Goal: Navigation & Orientation: Find specific page/section

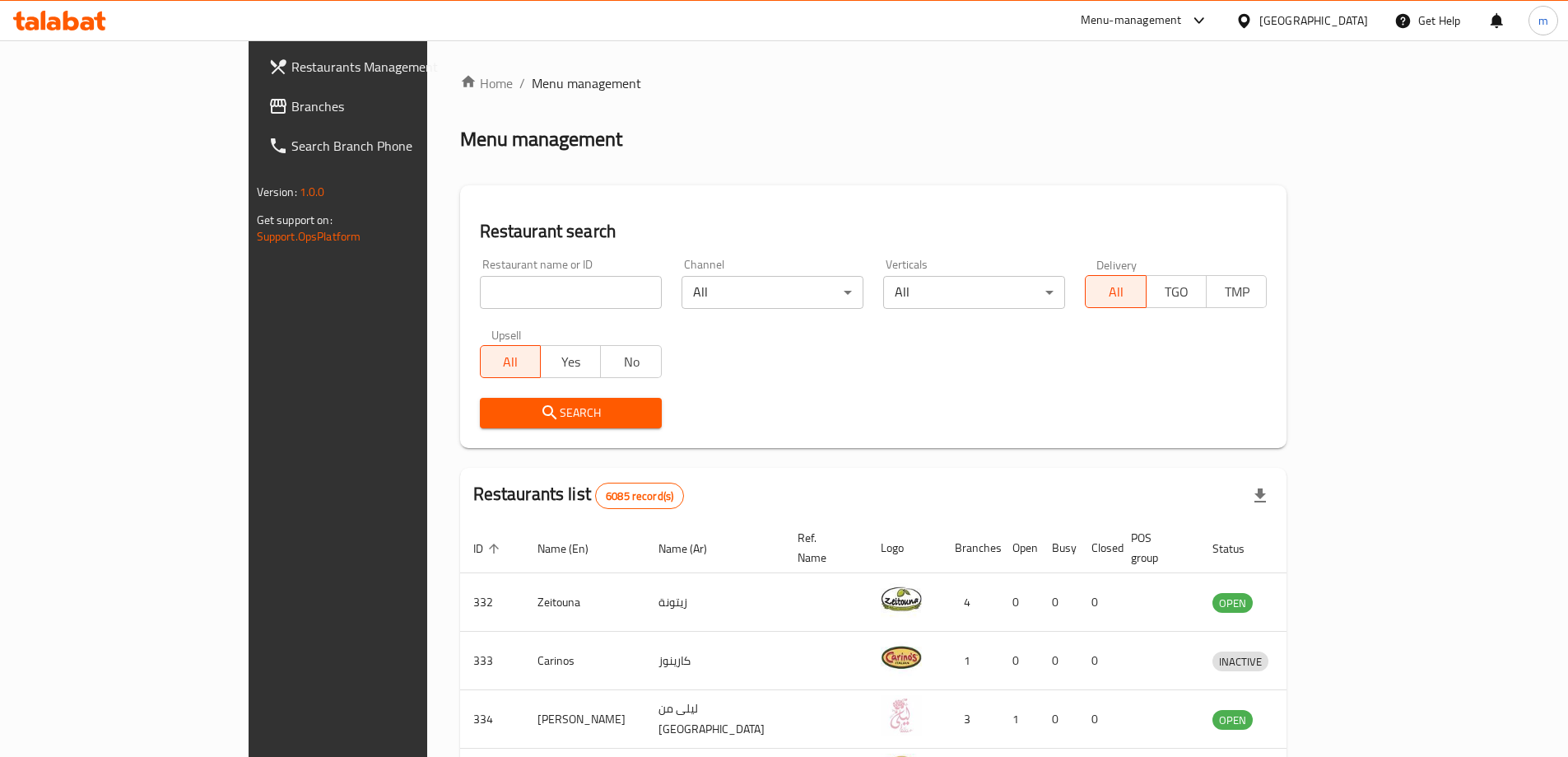
click at [255, 91] on link "Branches" at bounding box center [383, 106] width 255 height 39
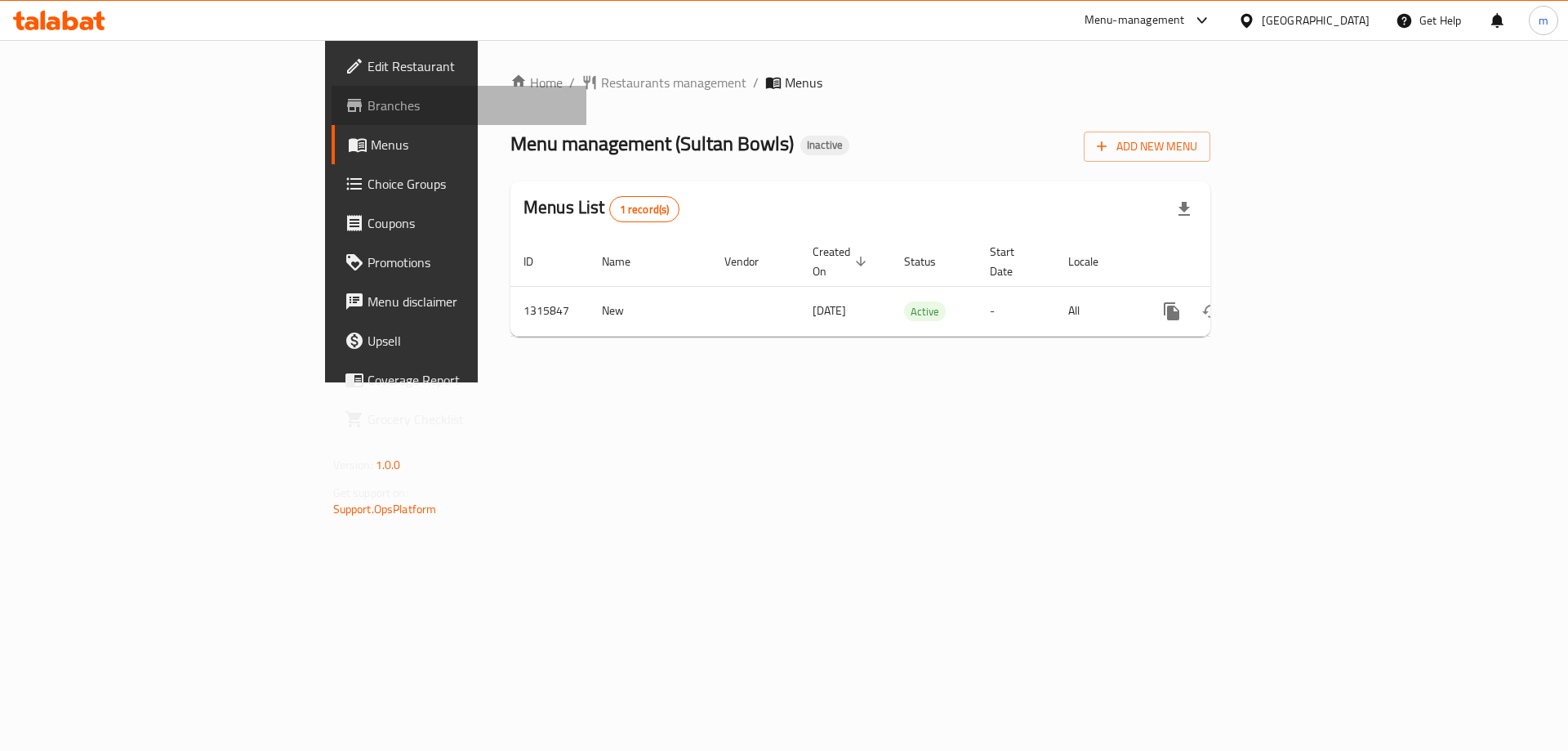
drag, startPoint x: 0, startPoint y: 0, endPoint x: 129, endPoint y: 100, distance: 163.2
click at [367, 100] on span "Branches" at bounding box center [470, 106] width 206 height 20
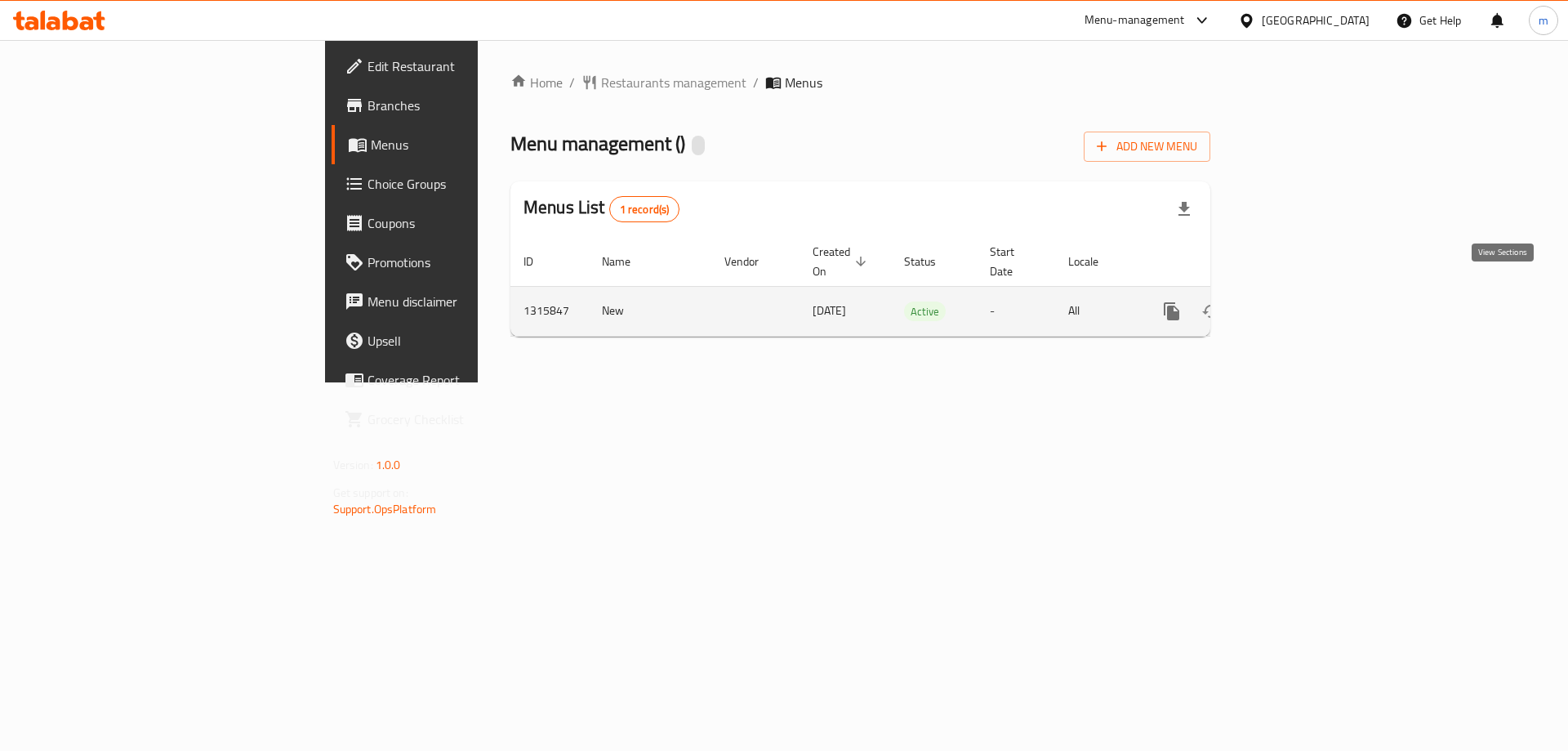
click at [1309, 291] on link "enhanced table" at bounding box center [1289, 310] width 39 height 39
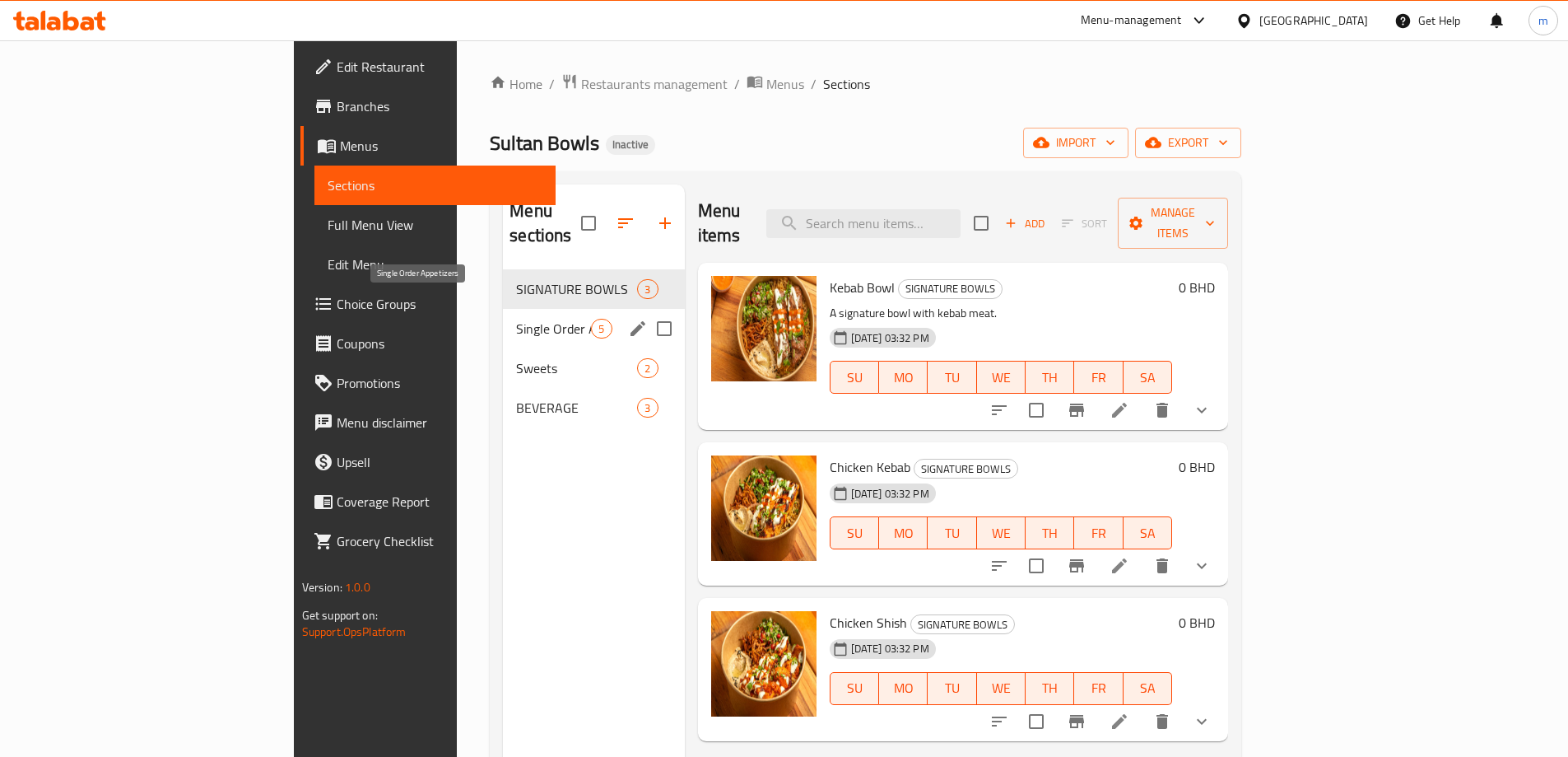
click at [516, 318] on span "Single Order Appetizers" at bounding box center [553, 328] width 75 height 20
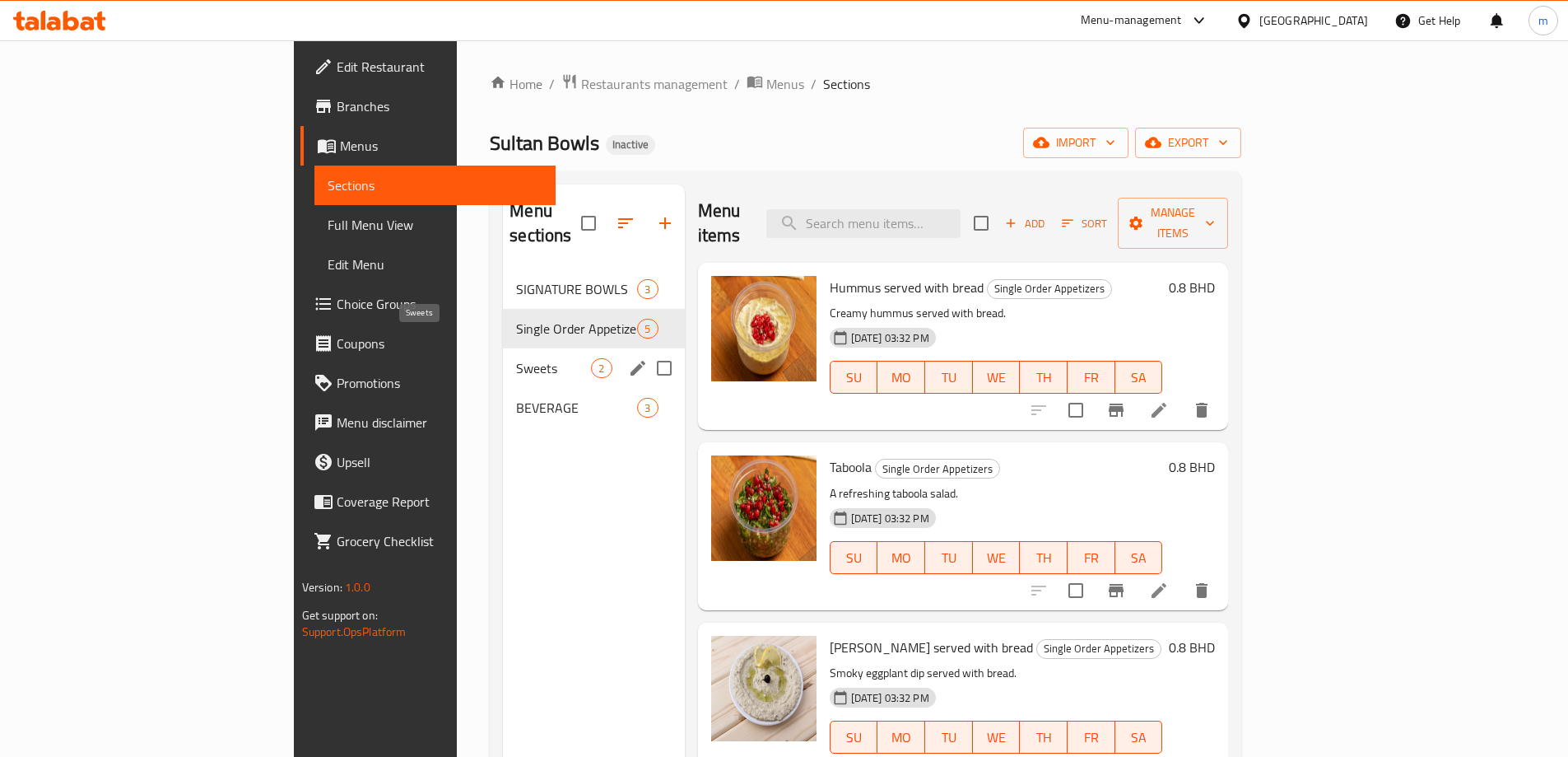
click at [516, 358] on span "Sweets" at bounding box center [553, 368] width 75 height 20
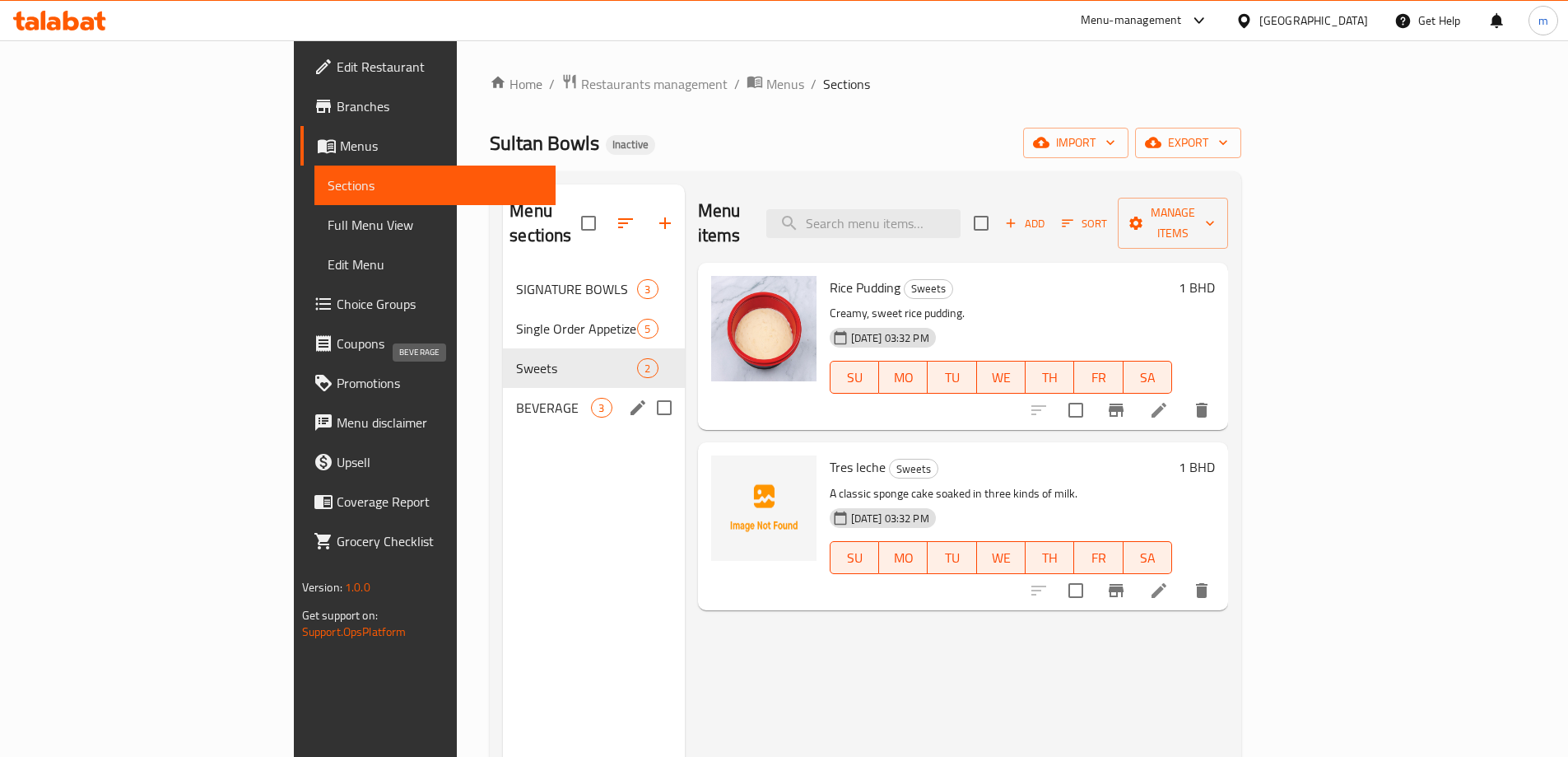
click at [516, 398] on span "BEVERAGE" at bounding box center [553, 408] width 75 height 20
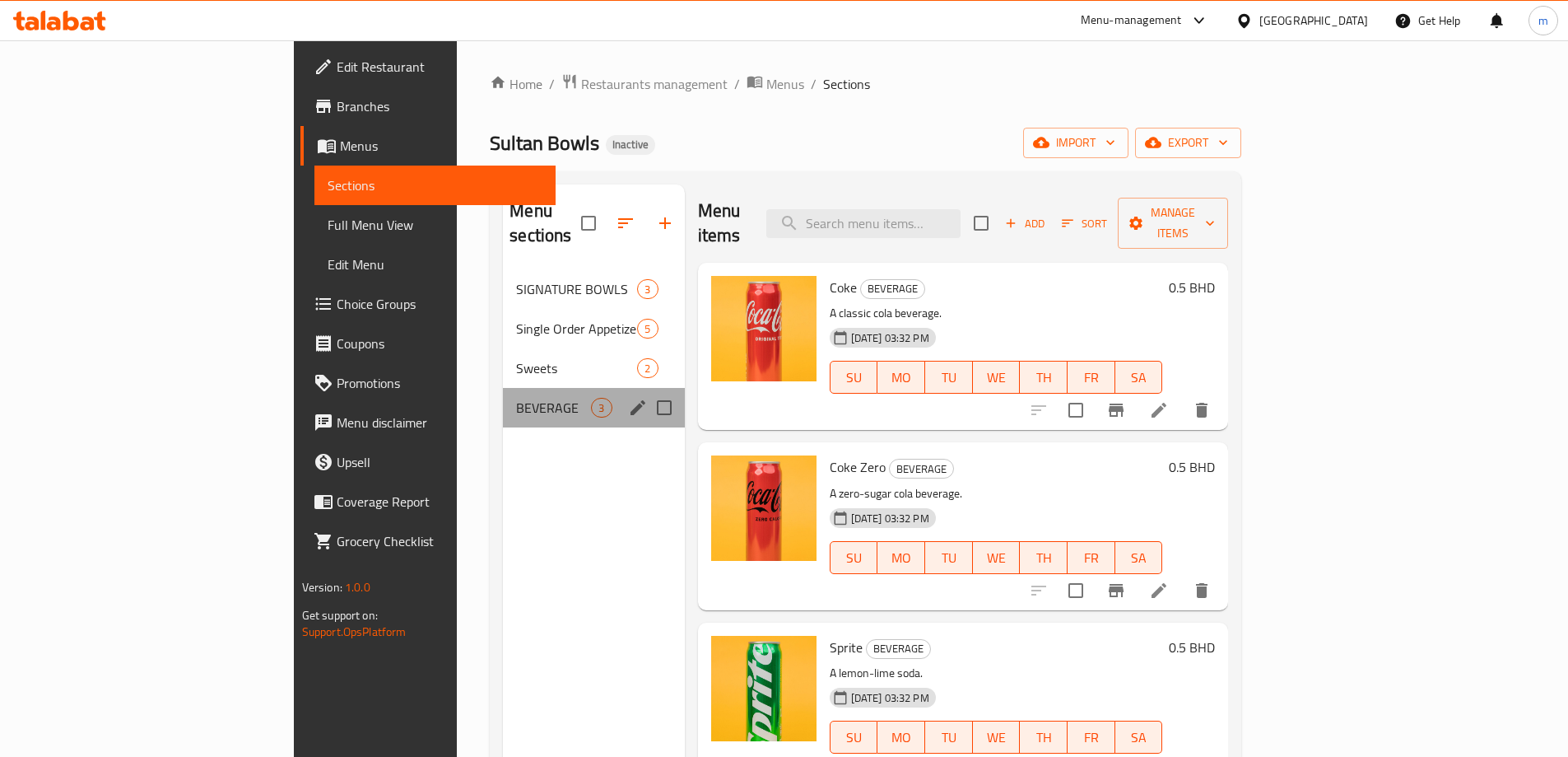
click at [503, 388] on div "BEVERAGE 3" at bounding box center [593, 407] width 181 height 39
click at [516, 358] on span "Sweets" at bounding box center [553, 368] width 75 height 20
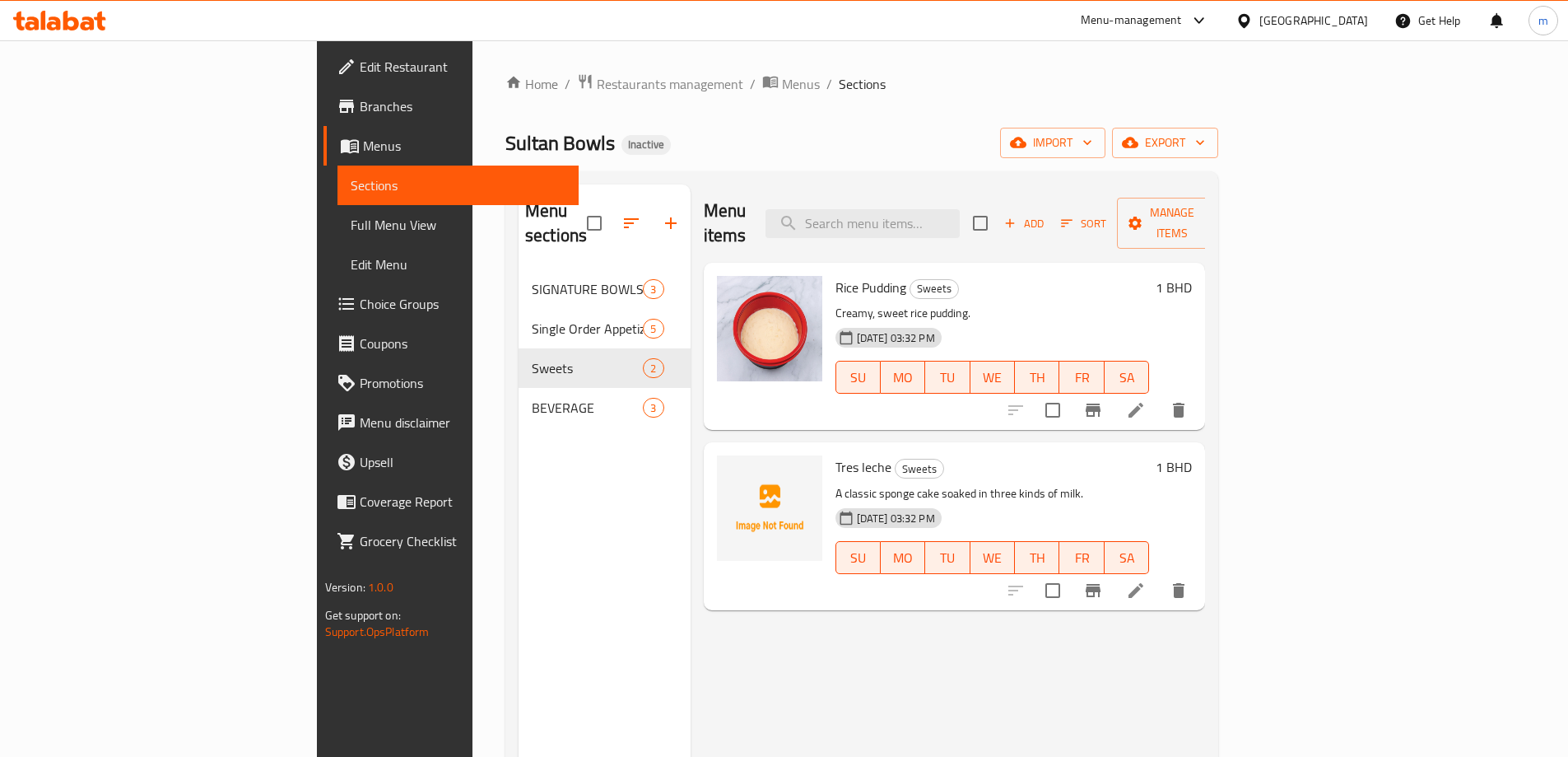
click at [363, 145] on span "Menus" at bounding box center [464, 146] width 202 height 20
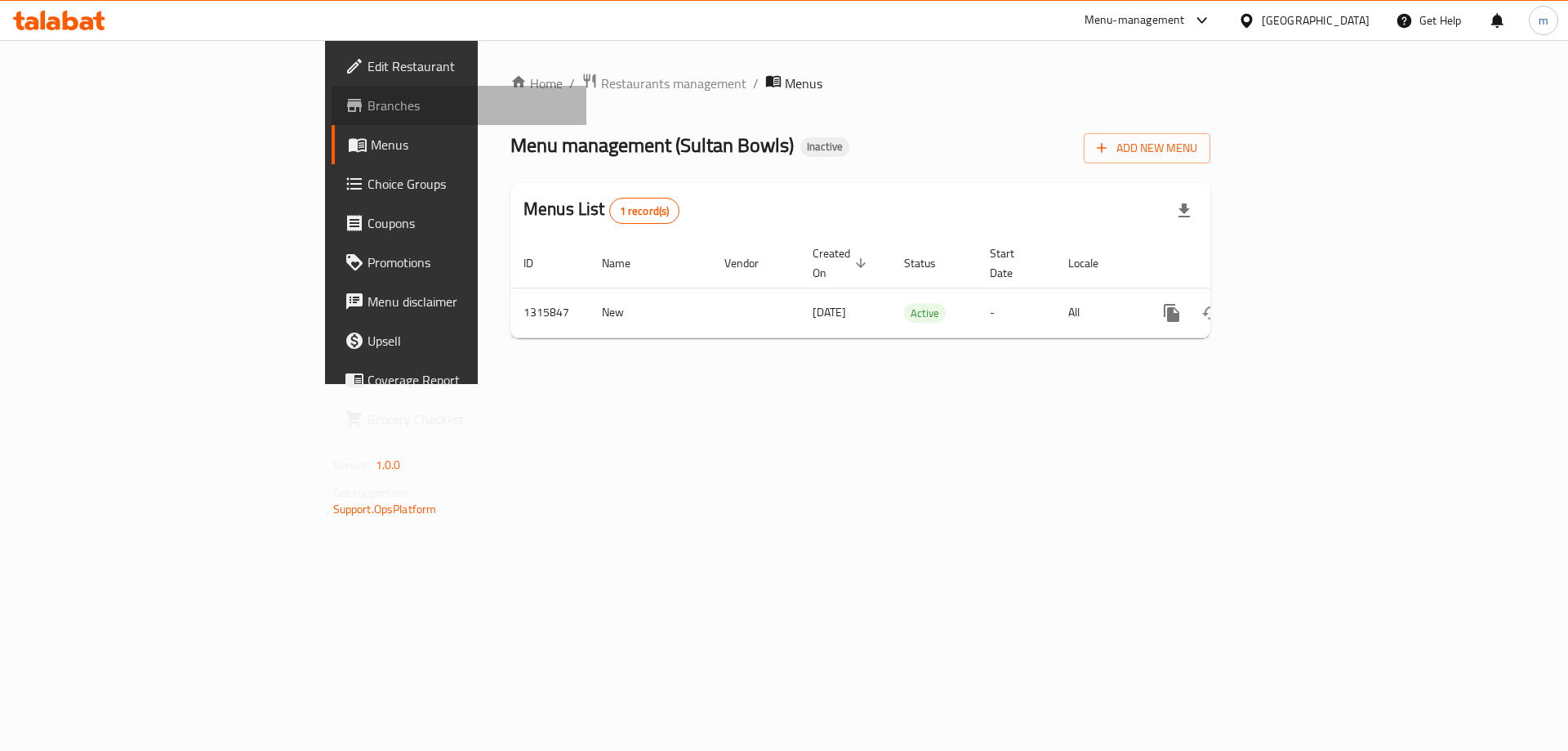
click at [367, 107] on span "Branches" at bounding box center [470, 106] width 206 height 20
